Goal: Task Accomplishment & Management: Complete application form

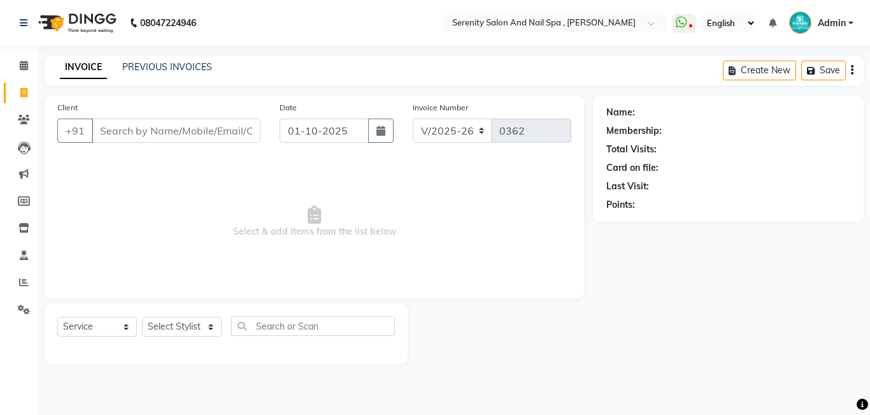
select select "433"
select select "service"
type input "a"
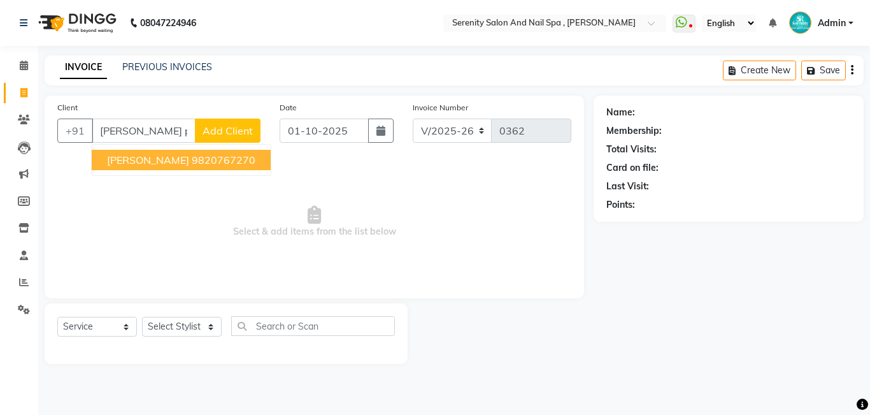
click at [131, 162] on span "[PERSON_NAME]" at bounding box center [148, 160] width 82 height 13
type input "9820767270"
select select "1: Object"
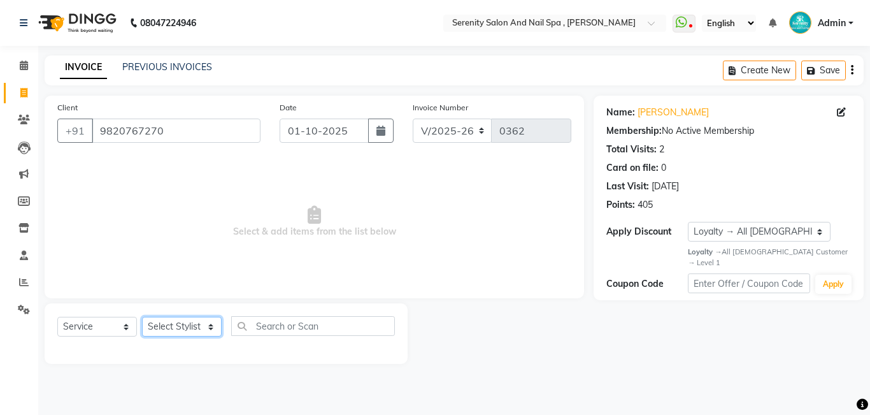
click at [213, 324] on select "Select Stylist Poonam [PERSON_NAME] [PERSON_NAME] [PERSON_NAME]" at bounding box center [182, 327] width 80 height 20
select select "69659"
click at [142, 317] on select "Select Stylist Poonam [PERSON_NAME] [PERSON_NAME] [PERSON_NAME]" at bounding box center [182, 327] width 80 height 20
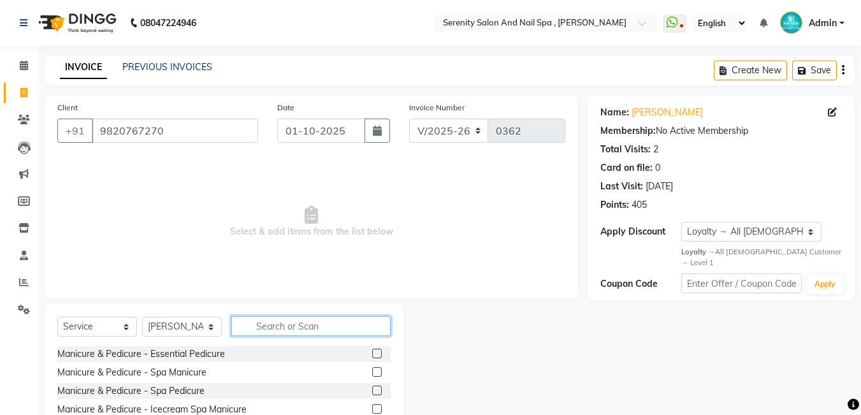
click at [258, 324] on input "text" at bounding box center [310, 326] width 159 height 20
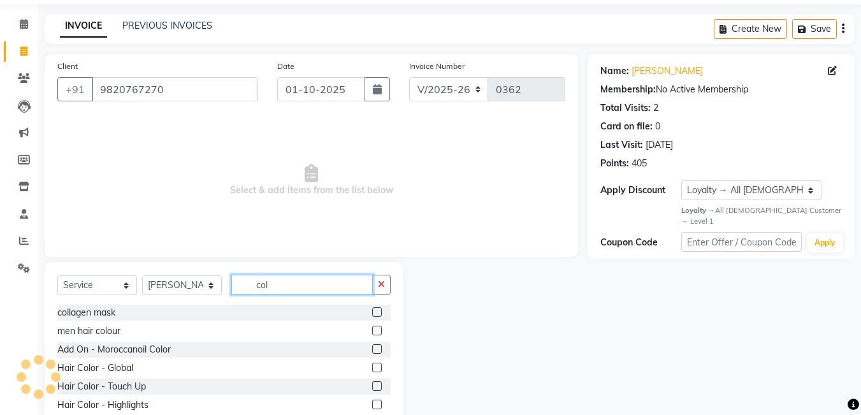
scroll to position [64, 0]
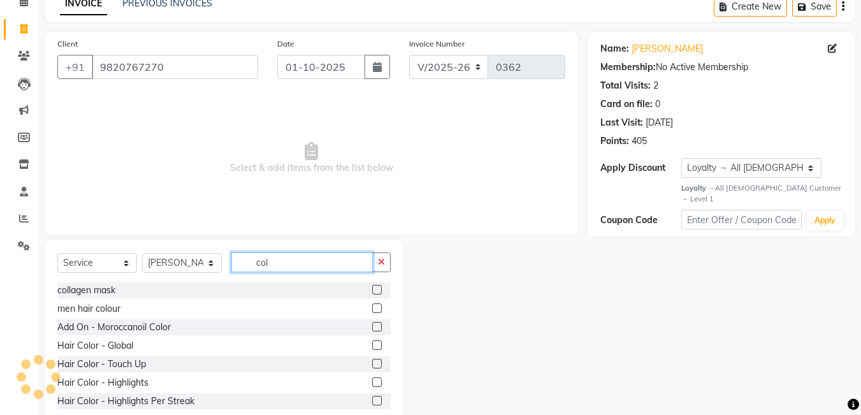
type input "col"
click at [372, 364] on label at bounding box center [377, 364] width 10 height 10
click at [372, 364] on input "checkbox" at bounding box center [376, 364] width 8 height 8
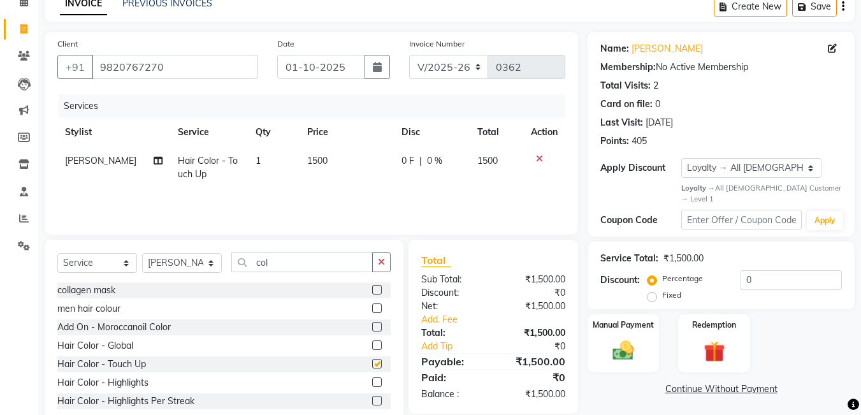
checkbox input "false"
click at [485, 160] on span "1500" at bounding box center [487, 160] width 20 height 11
select select "69659"
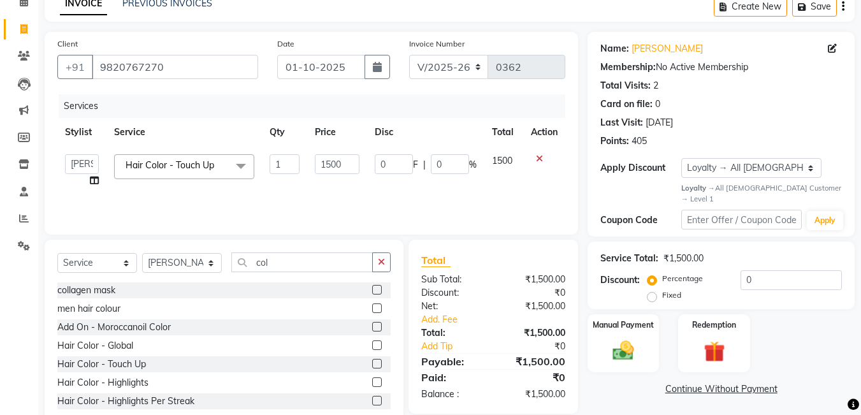
click at [501, 159] on span "1500" at bounding box center [502, 160] width 20 height 11
click at [501, 160] on span "1500" at bounding box center [502, 160] width 20 height 11
click at [392, 168] on input "0" at bounding box center [394, 164] width 38 height 20
type input "300"
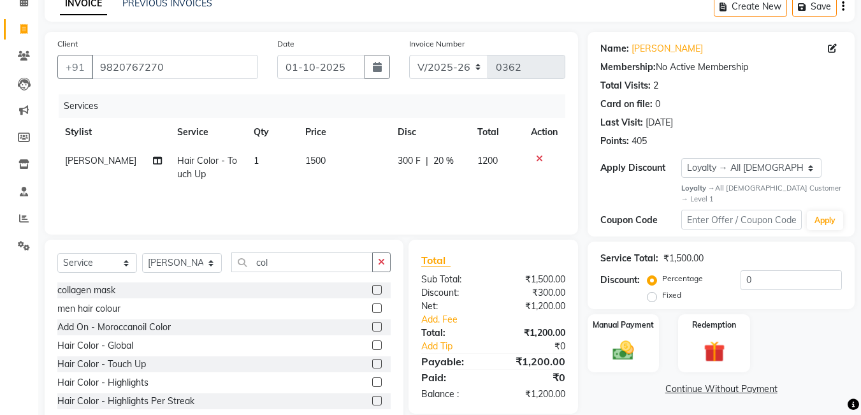
click at [394, 189] on div "Services Stylist Service Qty Price Disc Total Action [PERSON_NAME] Hair Color -…" at bounding box center [311, 157] width 508 height 127
click at [268, 261] on input "col" at bounding box center [301, 262] width 141 height 20
type input "c"
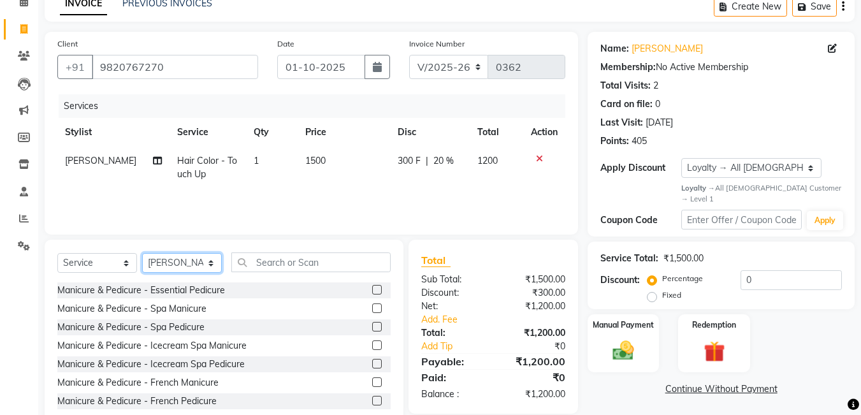
click at [208, 263] on select "Select Stylist Poonam [PERSON_NAME] [PERSON_NAME] [PERSON_NAME]" at bounding box center [182, 263] width 80 height 20
select select "89716"
click at [142, 253] on select "Select Stylist Poonam [PERSON_NAME] [PERSON_NAME] [PERSON_NAME]" at bounding box center [182, 263] width 80 height 20
click at [372, 291] on label at bounding box center [377, 290] width 10 height 10
click at [372, 291] on input "checkbox" at bounding box center [376, 290] width 8 height 8
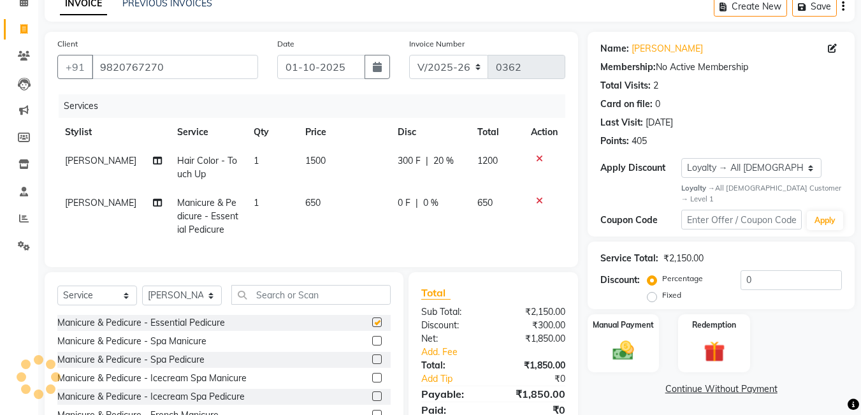
checkbox input "false"
click at [398, 207] on span "0 F" at bounding box center [404, 202] width 13 height 13
select select "89716"
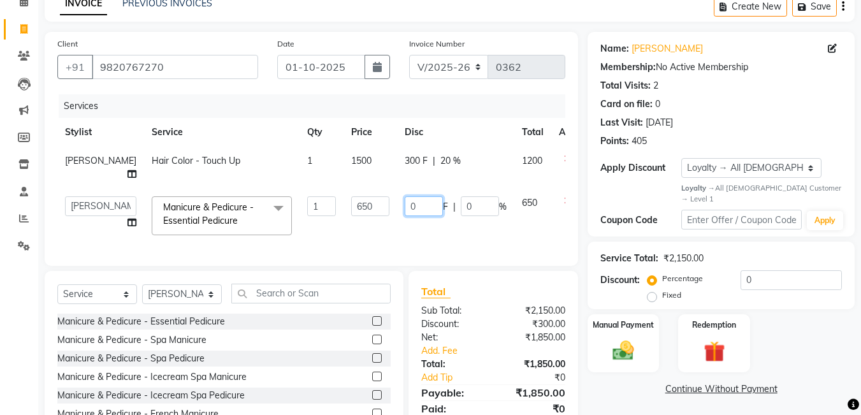
click at [405, 216] on input "0" at bounding box center [424, 206] width 38 height 20
type input "150"
click at [370, 247] on div "Services Stylist Service Qty Price Disc Total Action [PERSON_NAME] Hair Color -…" at bounding box center [311, 173] width 508 height 159
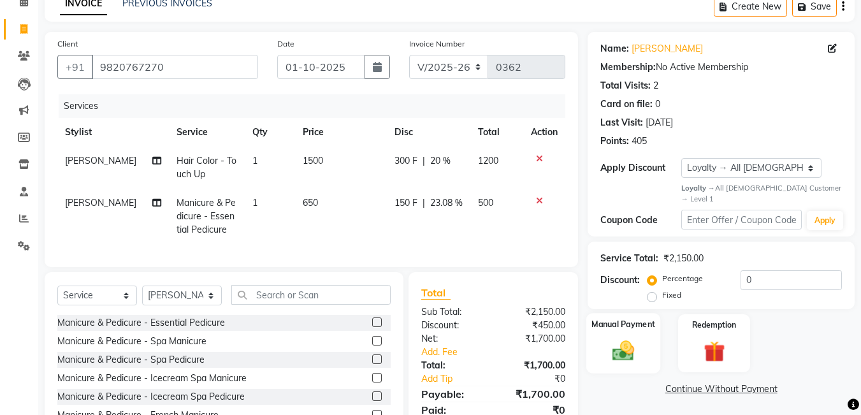
click at [621, 342] on img at bounding box center [623, 350] width 36 height 25
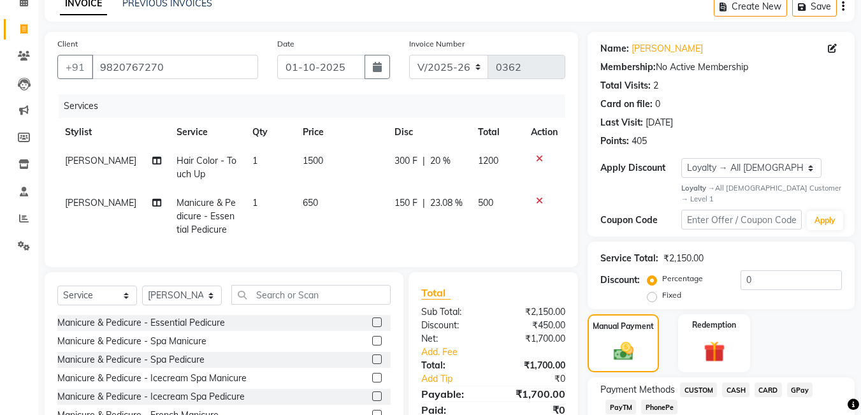
click at [803, 382] on span "GPay" at bounding box center [800, 389] width 26 height 15
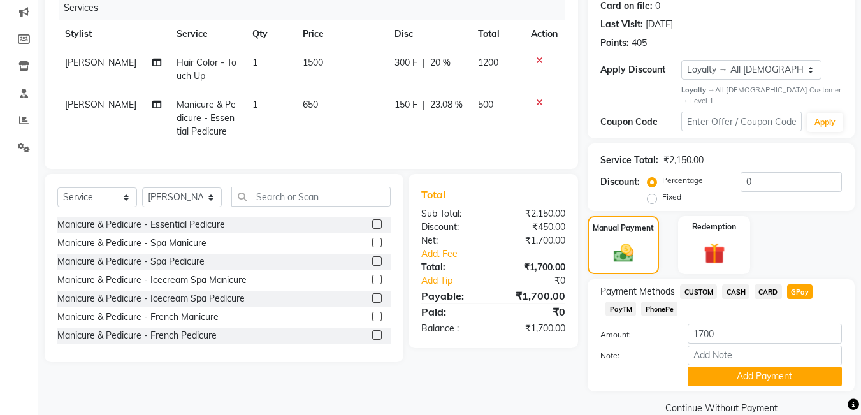
scroll to position [173, 0]
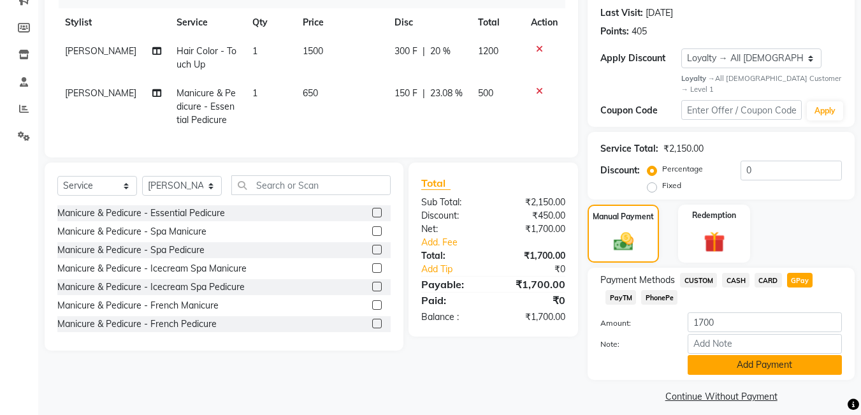
click at [786, 355] on button "Add Payment" at bounding box center [765, 365] width 154 height 20
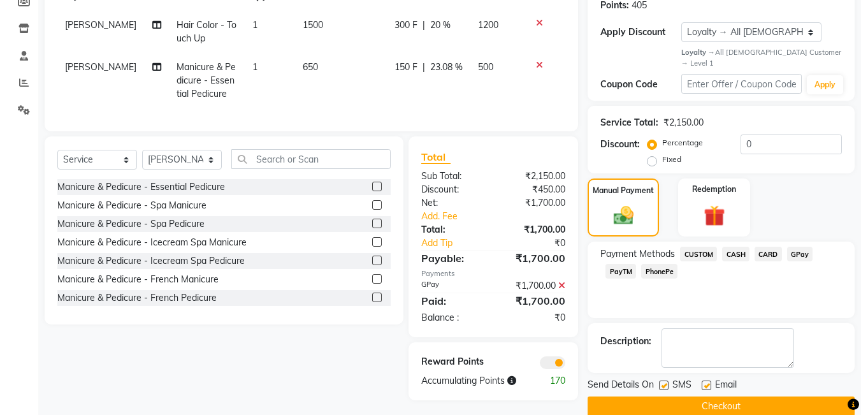
scroll to position [213, 0]
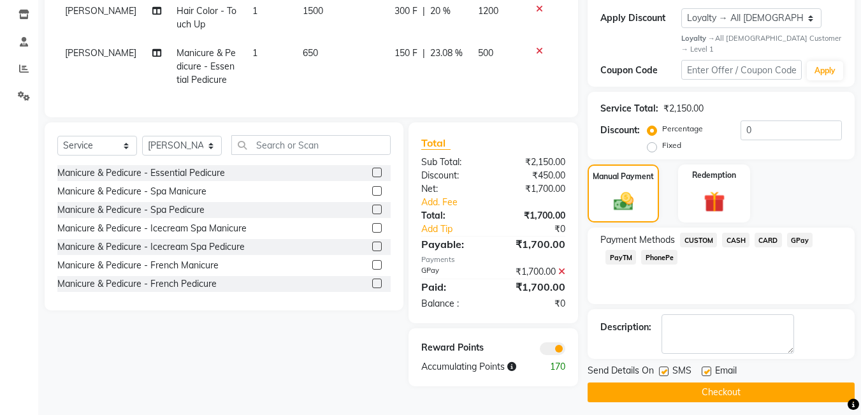
click at [774, 387] on button "Checkout" at bounding box center [720, 392] width 267 height 20
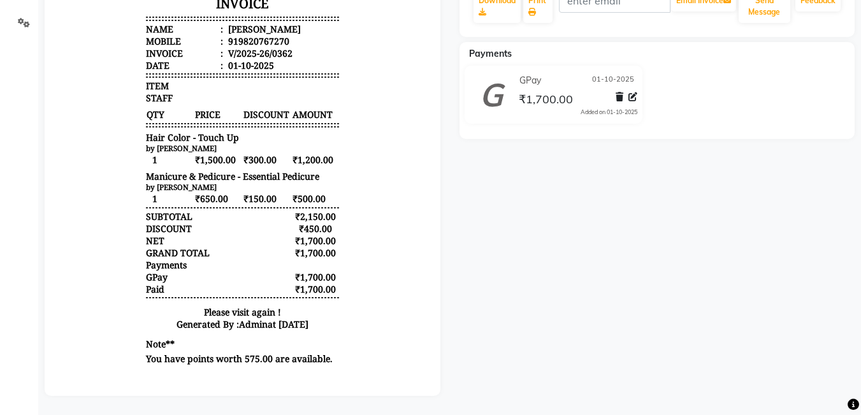
drag, startPoint x: 774, startPoint y: 388, endPoint x: 780, endPoint y: 356, distance: 32.5
click at [780, 356] on div "[PERSON_NAME] Prebook Payment Received Download Print Email Invoice Send Messag…" at bounding box center [657, 107] width 415 height 578
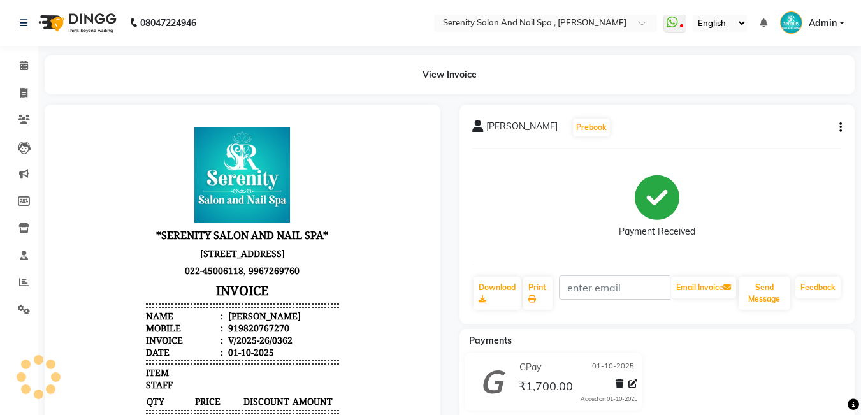
click at [515, 125] on span "[PERSON_NAME]" at bounding box center [521, 129] width 71 height 18
click at [483, 128] on div "[PERSON_NAME]" at bounding box center [514, 129] width 85 height 18
click at [24, 93] on icon at bounding box center [23, 93] width 7 height 10
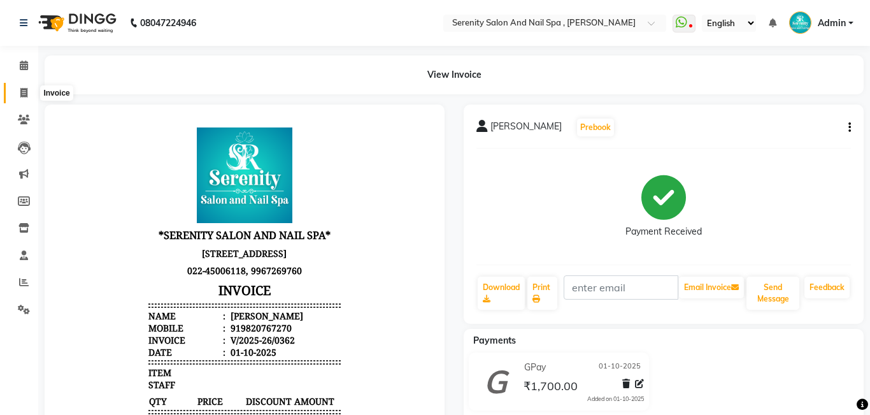
select select "433"
select select "service"
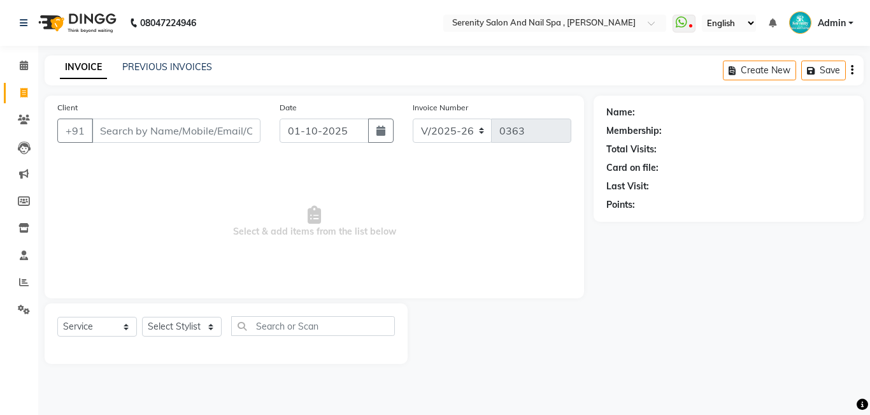
click at [167, 75] on div "INVOICE PREVIOUS INVOICES" at bounding box center [136, 68] width 183 height 15
click at [166, 66] on link "PREVIOUS INVOICES" at bounding box center [167, 66] width 90 height 11
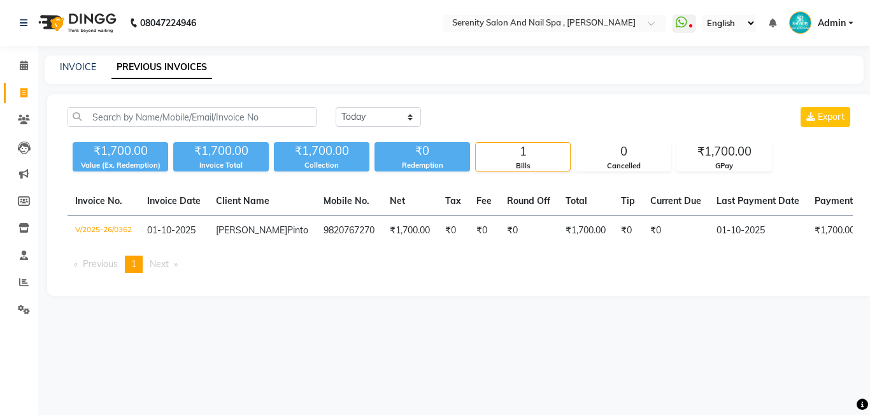
click at [155, 99] on div "[DATE] [DATE] Custom Range Export ₹1,700.00 Value (Ex. Redemption) ₹1,700.00 In…" at bounding box center [460, 194] width 826 height 201
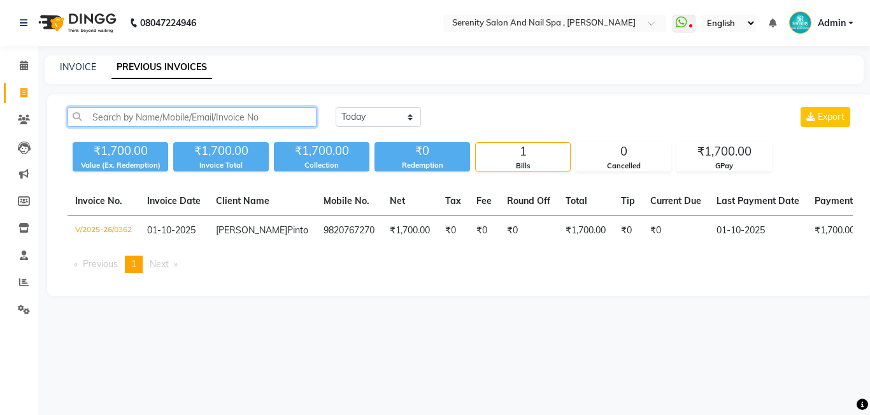
click at [159, 119] on input "text" at bounding box center [192, 117] width 249 height 20
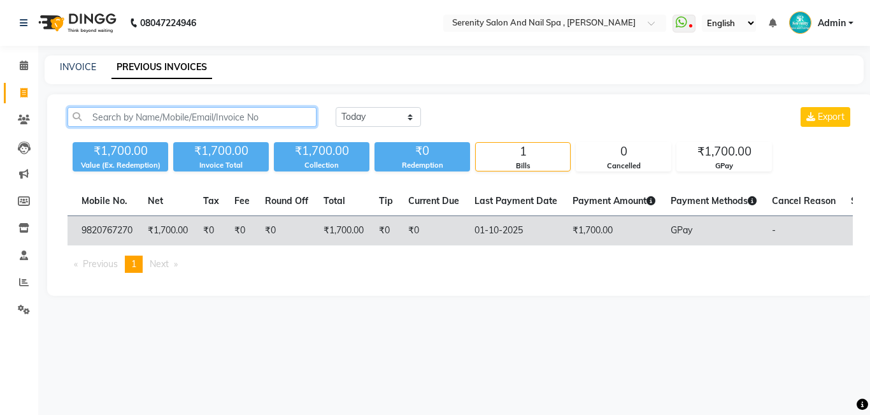
scroll to position [0, 243]
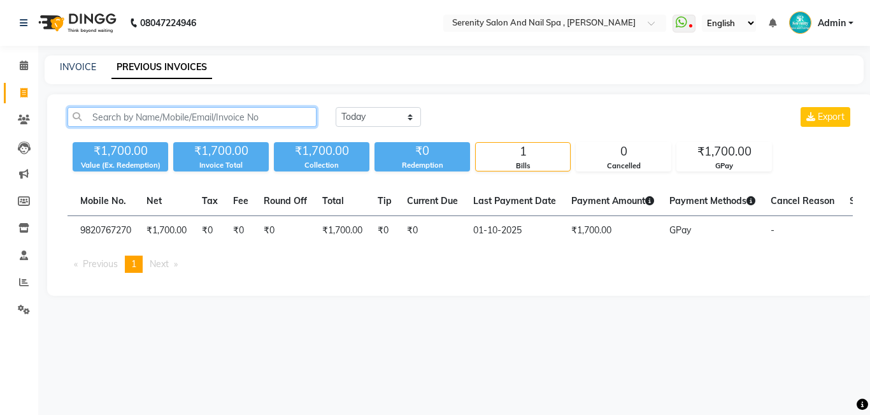
click at [125, 124] on input "text" at bounding box center [192, 117] width 249 height 20
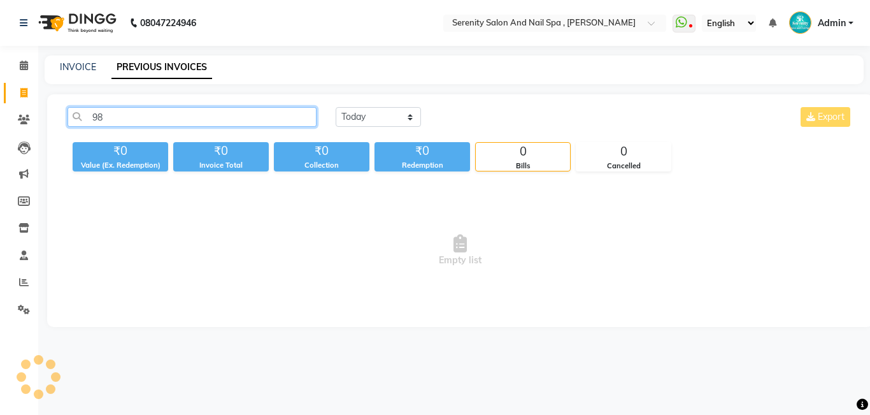
type input "9"
